Goal: Task Accomplishment & Management: Manage account settings

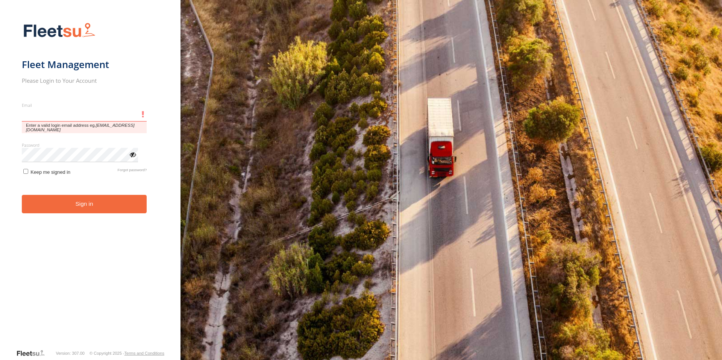
type input "**********"
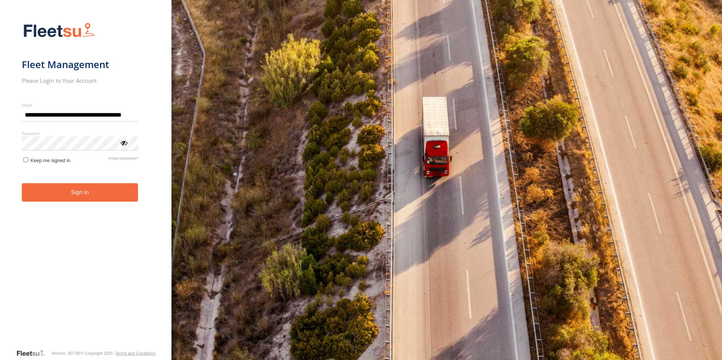
click at [90, 198] on button "Sign in" at bounding box center [80, 192] width 116 height 18
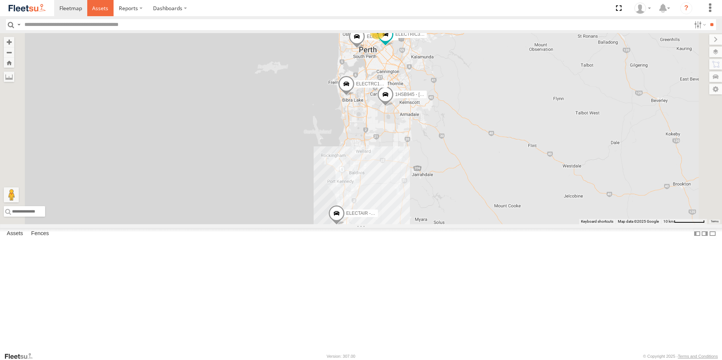
click at [100, 5] on span at bounding box center [100, 8] width 16 height 7
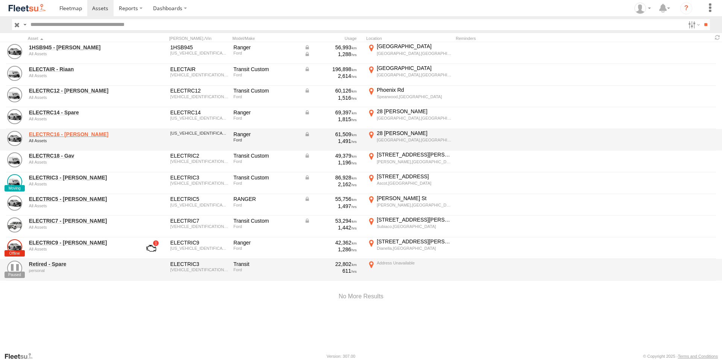
click at [75, 136] on link "ELECTRC16 - Johnny" at bounding box center [80, 134] width 103 height 7
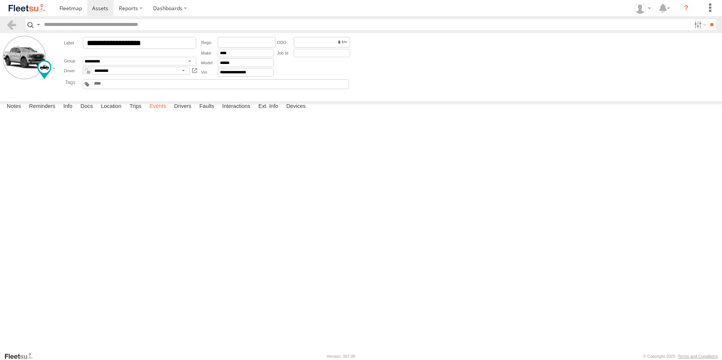
click at [158, 112] on label "Events" at bounding box center [157, 107] width 24 height 11
click at [100, 12] on link at bounding box center [100, 8] width 27 height 16
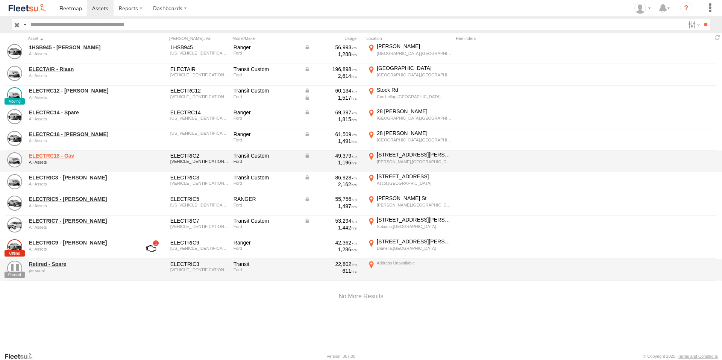
click at [69, 155] on link "ELECTRC18 - Gav" at bounding box center [80, 155] width 103 height 7
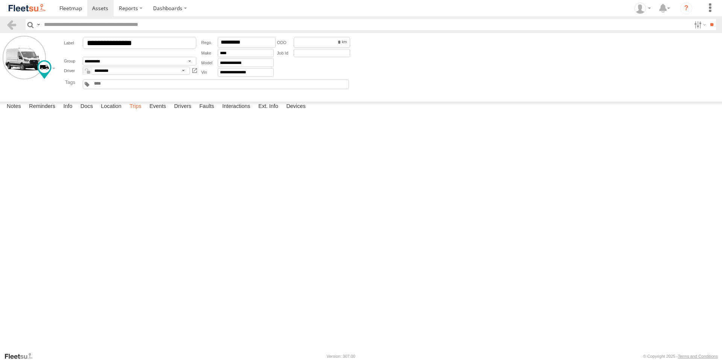
click at [132, 112] on label "Trips" at bounding box center [136, 107] width 20 height 11
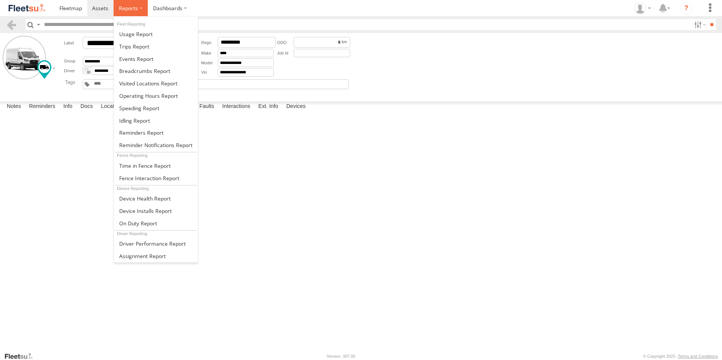
click at [137, 8] on span at bounding box center [128, 8] width 19 height 7
click at [143, 45] on span at bounding box center [134, 46] width 30 height 7
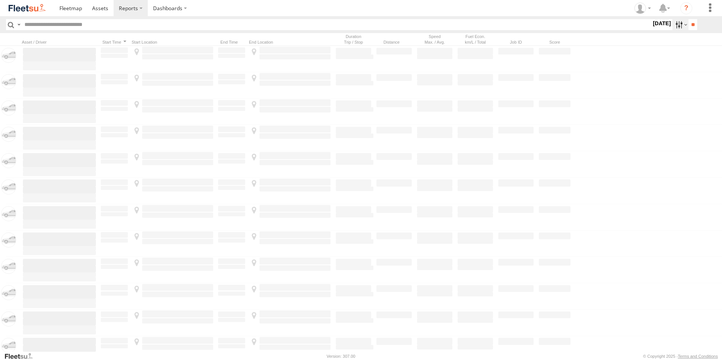
drag, startPoint x: 0, startPoint y: 0, endPoint x: 677, endPoint y: 22, distance: 677.1
click at [677, 22] on label at bounding box center [680, 24] width 16 height 11
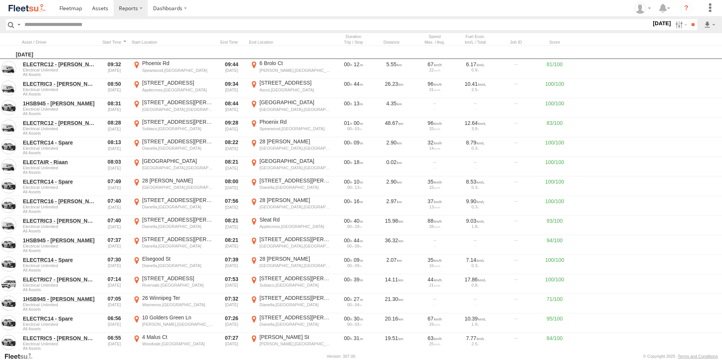
click at [0, 0] on label at bounding box center [0, 0] width 0 height 0
click at [690, 23] on input "**" at bounding box center [692, 24] width 9 height 11
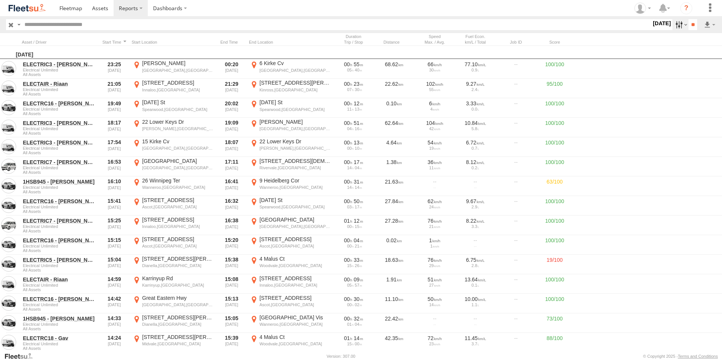
click at [675, 23] on label at bounding box center [680, 24] width 16 height 11
click at [0, 0] on label at bounding box center [0, 0] width 0 height 0
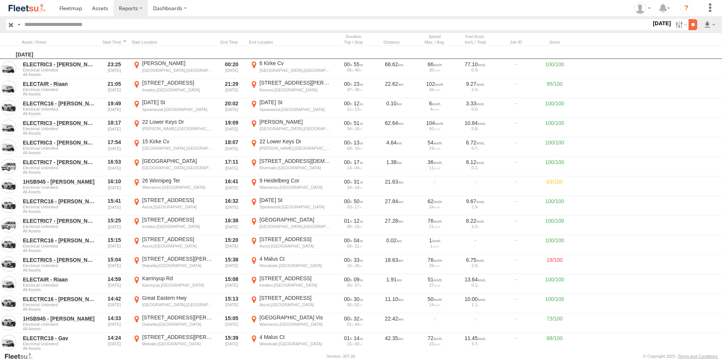
click at [692, 25] on input "**" at bounding box center [692, 24] width 9 height 11
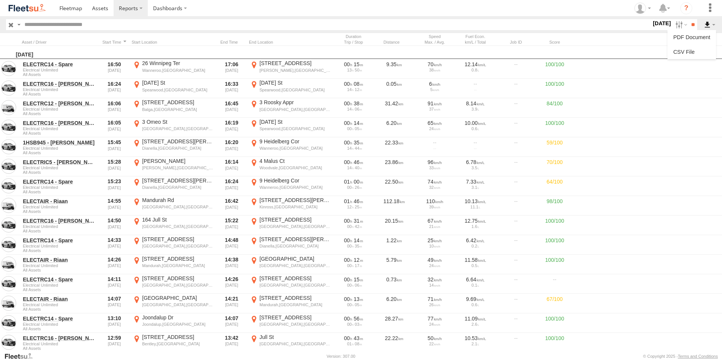
click at [708, 25] on label at bounding box center [709, 24] width 13 height 11
click at [688, 48] on link at bounding box center [691, 51] width 42 height 11
click at [99, 11] on span at bounding box center [100, 8] width 16 height 7
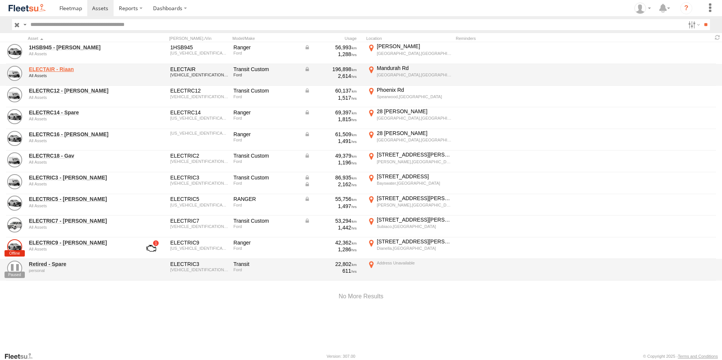
click at [58, 68] on link "ELECTAIR - Riaan" at bounding box center [80, 69] width 103 height 7
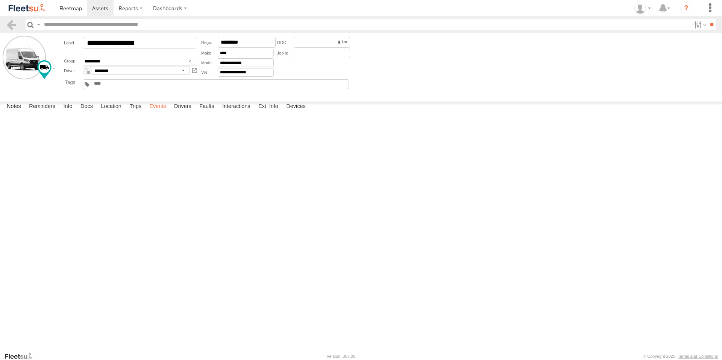
click at [158, 112] on label "Events" at bounding box center [157, 107] width 24 height 11
click at [104, 7] on span at bounding box center [100, 8] width 16 height 7
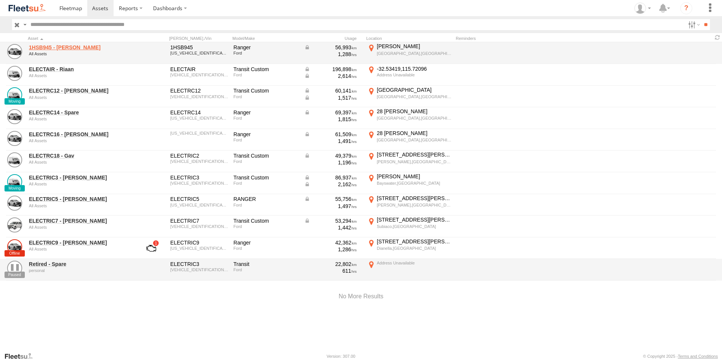
click at [41, 50] on link "1HSB945 - Ben" at bounding box center [80, 47] width 103 height 7
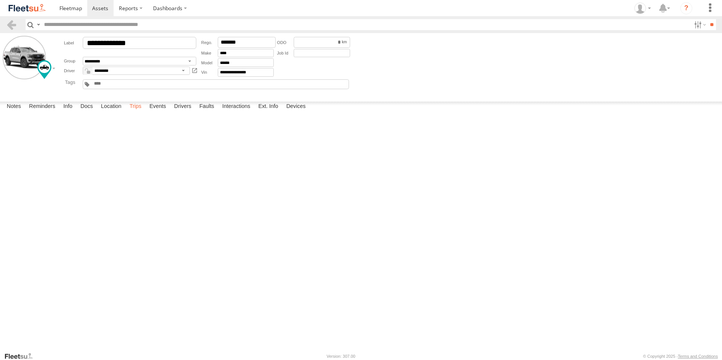
click at [138, 112] on label "Trips" at bounding box center [136, 107] width 20 height 11
click at [103, 8] on span at bounding box center [100, 8] width 16 height 7
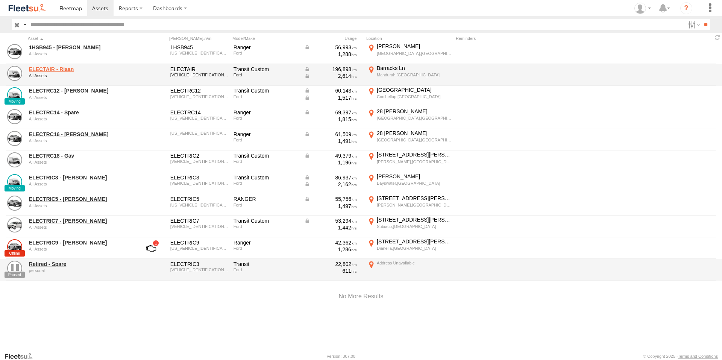
click at [62, 68] on link "ELECTAIR - Riaan" at bounding box center [80, 69] width 103 height 7
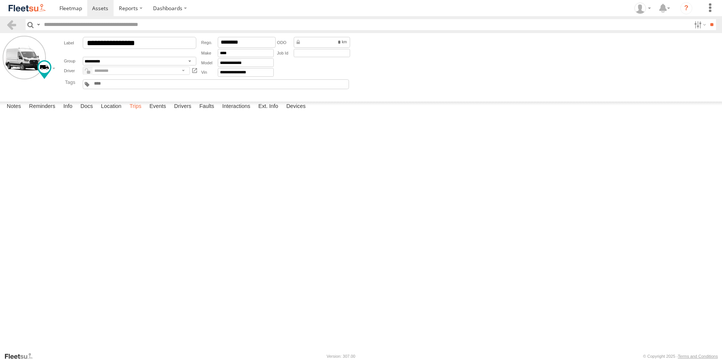
click at [135, 112] on label "Trips" at bounding box center [136, 107] width 20 height 11
click at [158, 112] on label "Events" at bounding box center [157, 107] width 24 height 11
